Goal: Task Accomplishment & Management: Manage account settings

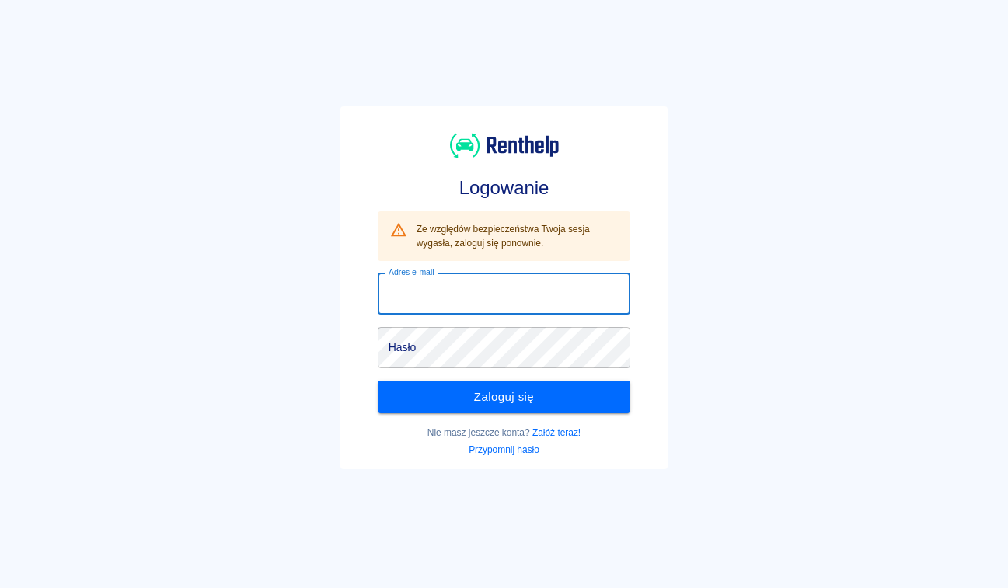
type input "[EMAIL_ADDRESS][DOMAIN_NAME]"
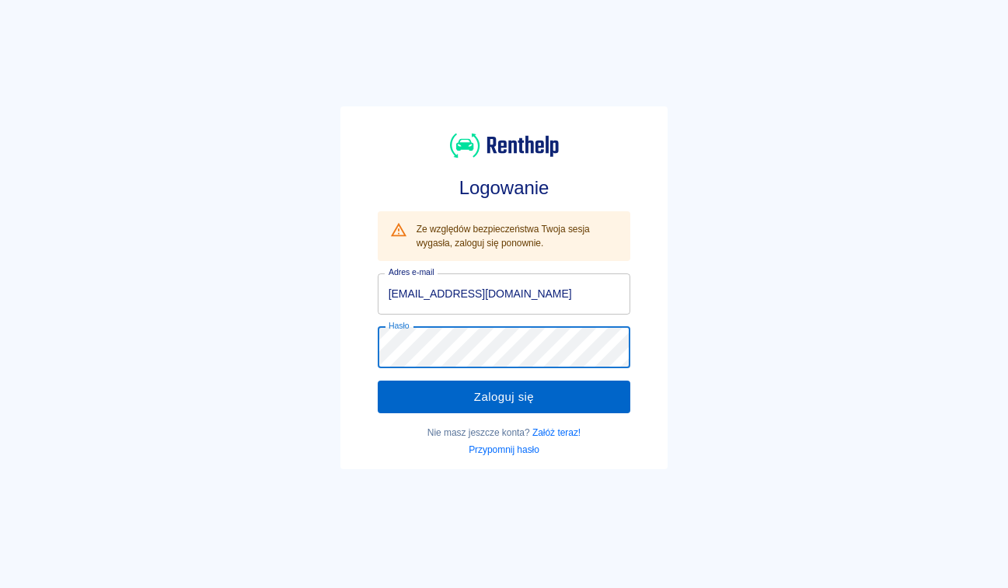
click at [493, 397] on button "Zaloguj się" at bounding box center [504, 397] width 253 height 33
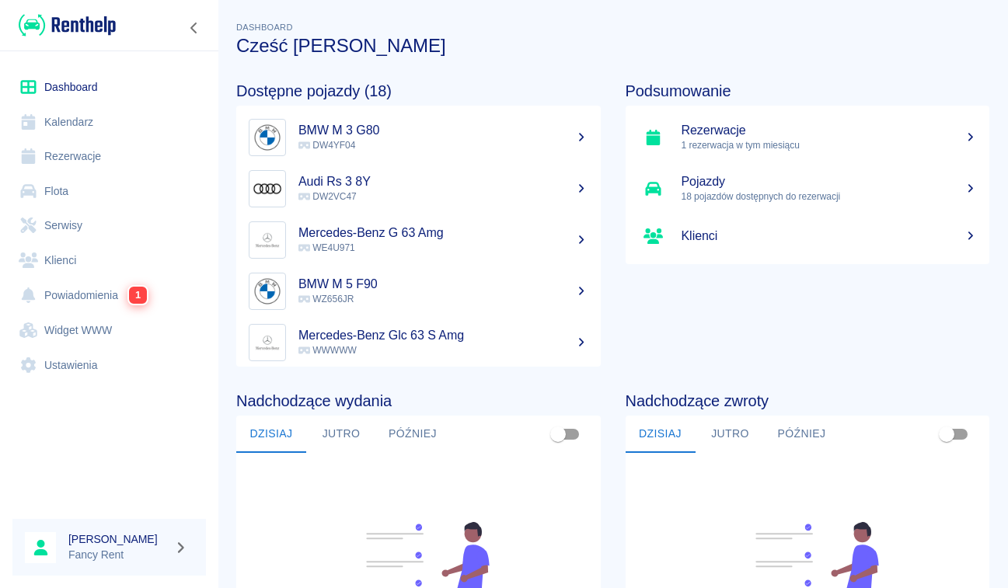
click at [431, 182] on h5 "Audi Rs 3 8Y" at bounding box center [443, 182] width 290 height 16
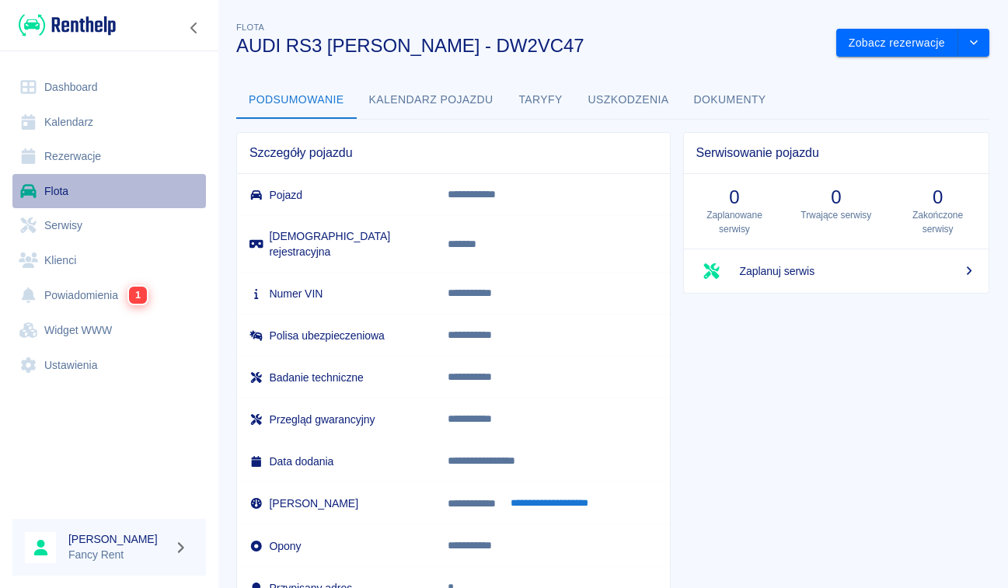
click at [81, 175] on link "Flota" at bounding box center [109, 191] width 194 height 35
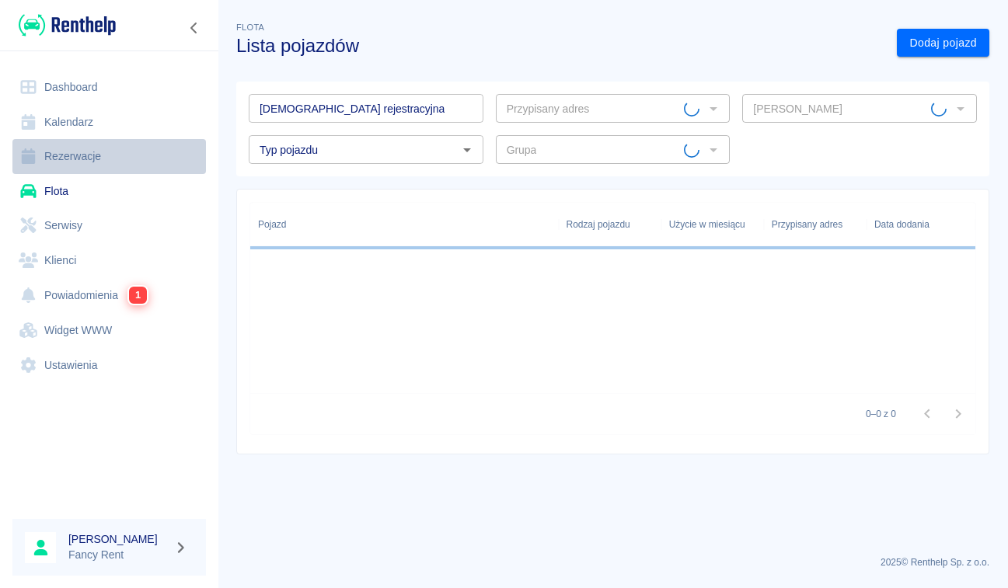
click at [82, 171] on link "Rezerwacje" at bounding box center [109, 156] width 194 height 35
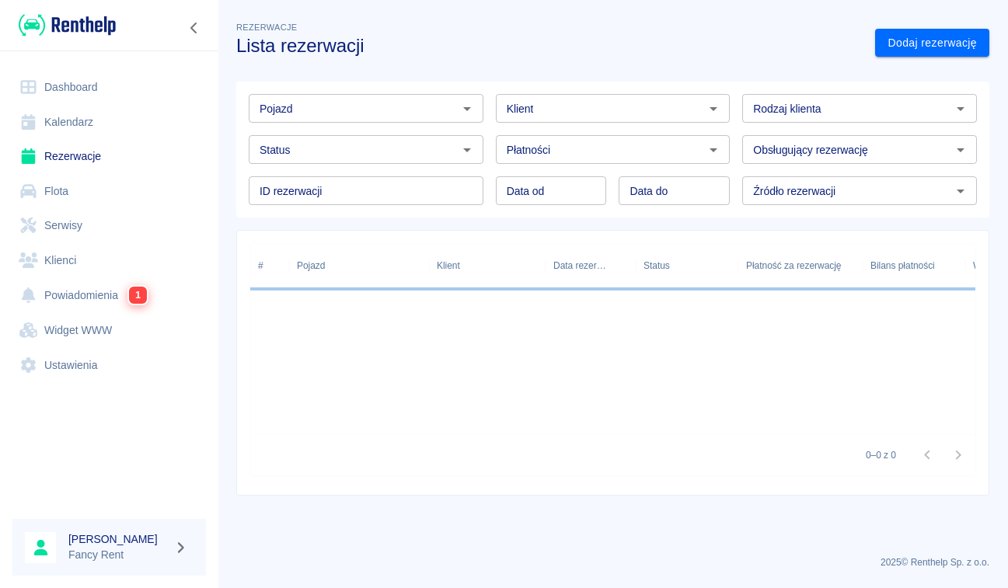
click at [344, 116] on input "Pojazd" at bounding box center [353, 108] width 200 height 19
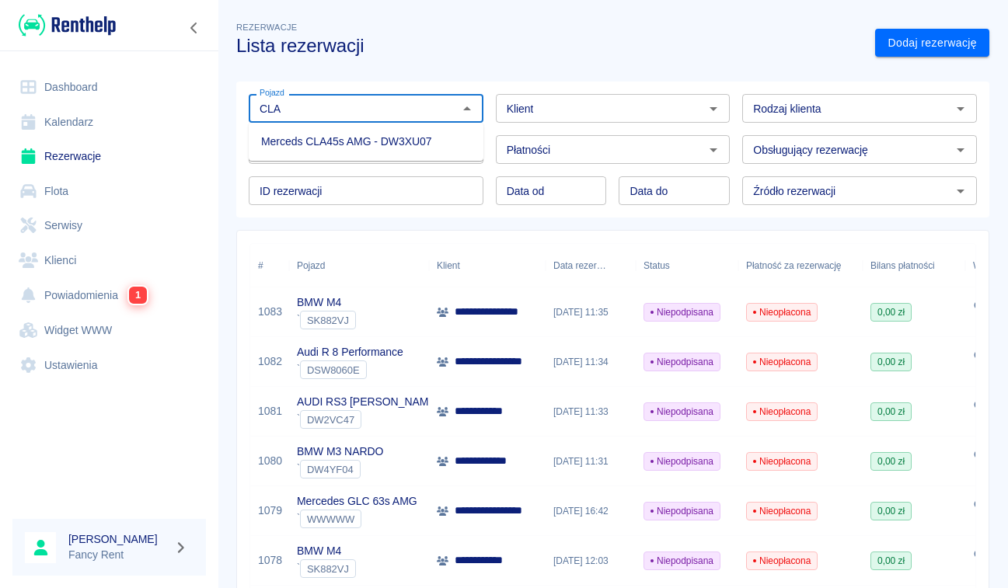
click at [407, 149] on li "Merceds CLA45s AMG - DW3XU07" at bounding box center [366, 142] width 235 height 26
type input "Merceds CLA45s AMG - DW3XU07"
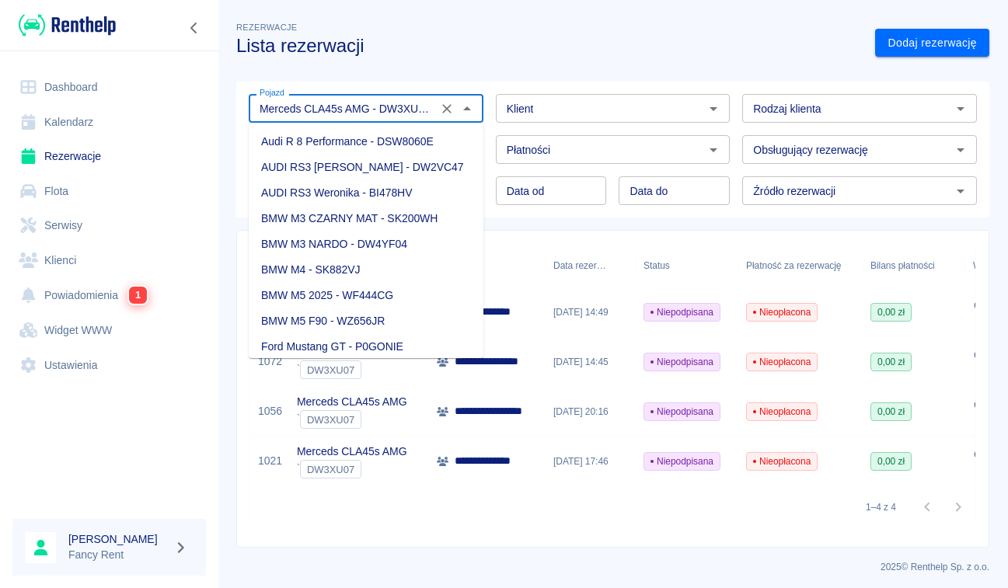
scroll to position [181, 0]
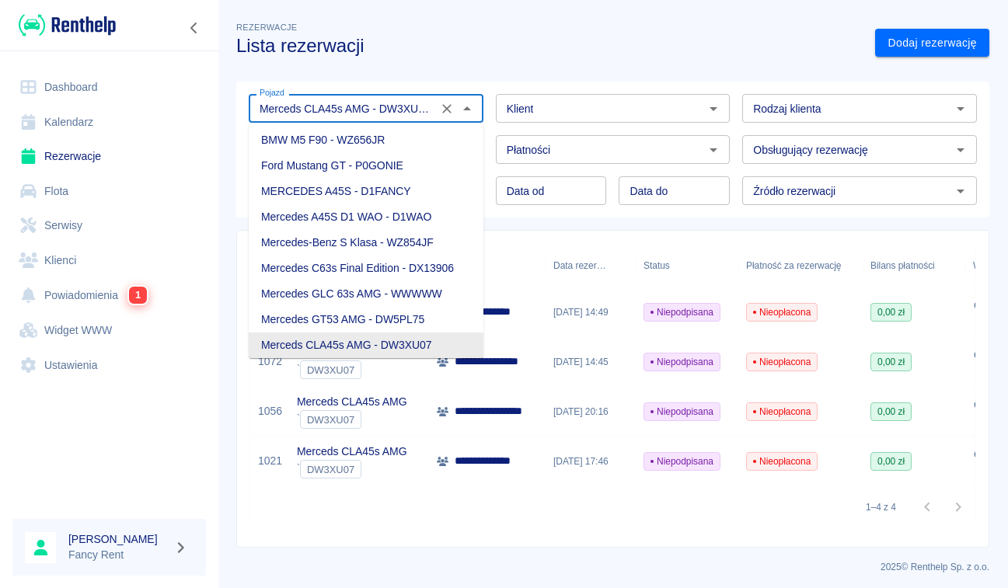
drag, startPoint x: 378, startPoint y: 112, endPoint x: 534, endPoint y: 105, distance: 156.4
click at [534, 105] on div "Pojazd Merceds CLA45s AMG - DW3XU07 Pojazd Klient Klient Rodzaj klienta Rodzaj …" at bounding box center [606, 144] width 741 height 124
